Goal: Connect with others: Connect with others

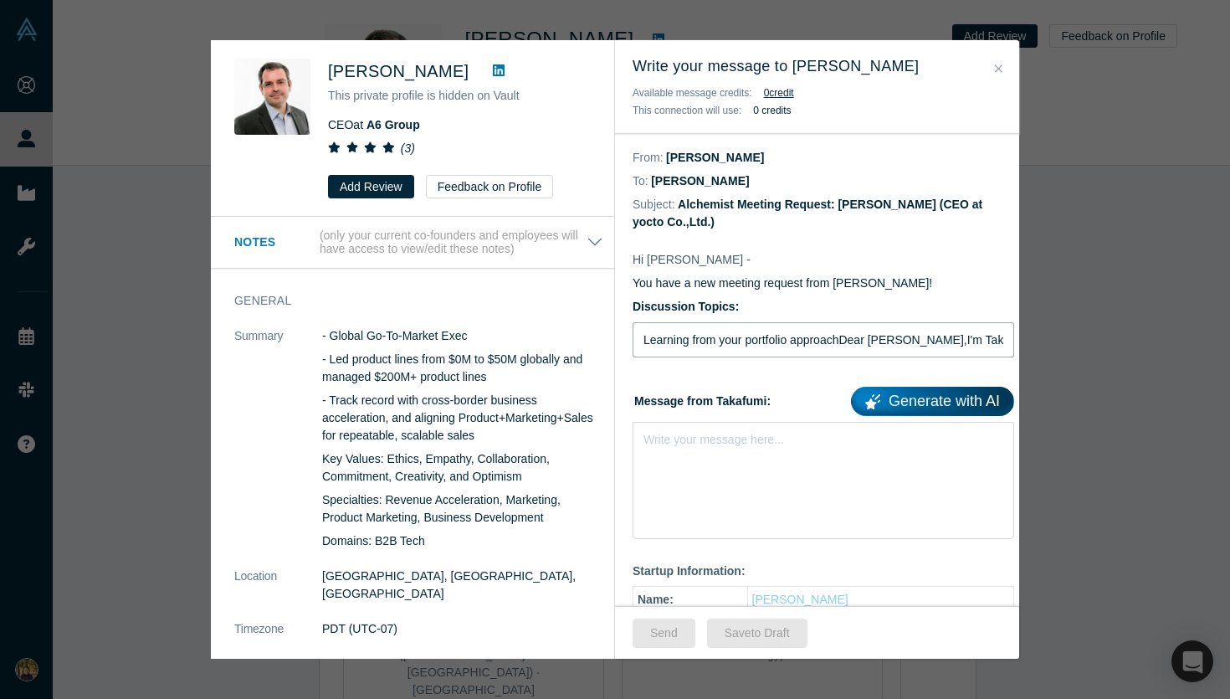
type input "Learning from your portfolio approachDear Olivier Delerm,I'm Takafumi from yoct…"
